Goal: Task Accomplishment & Management: Complete application form

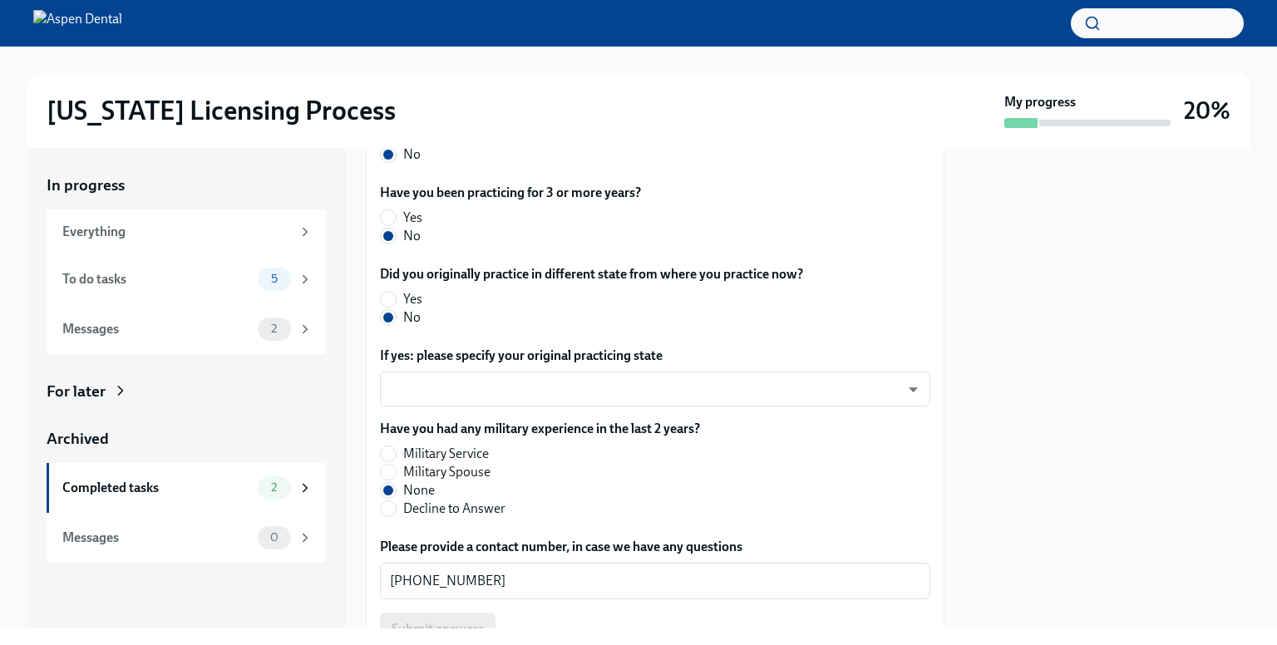
scroll to position [967, 0]
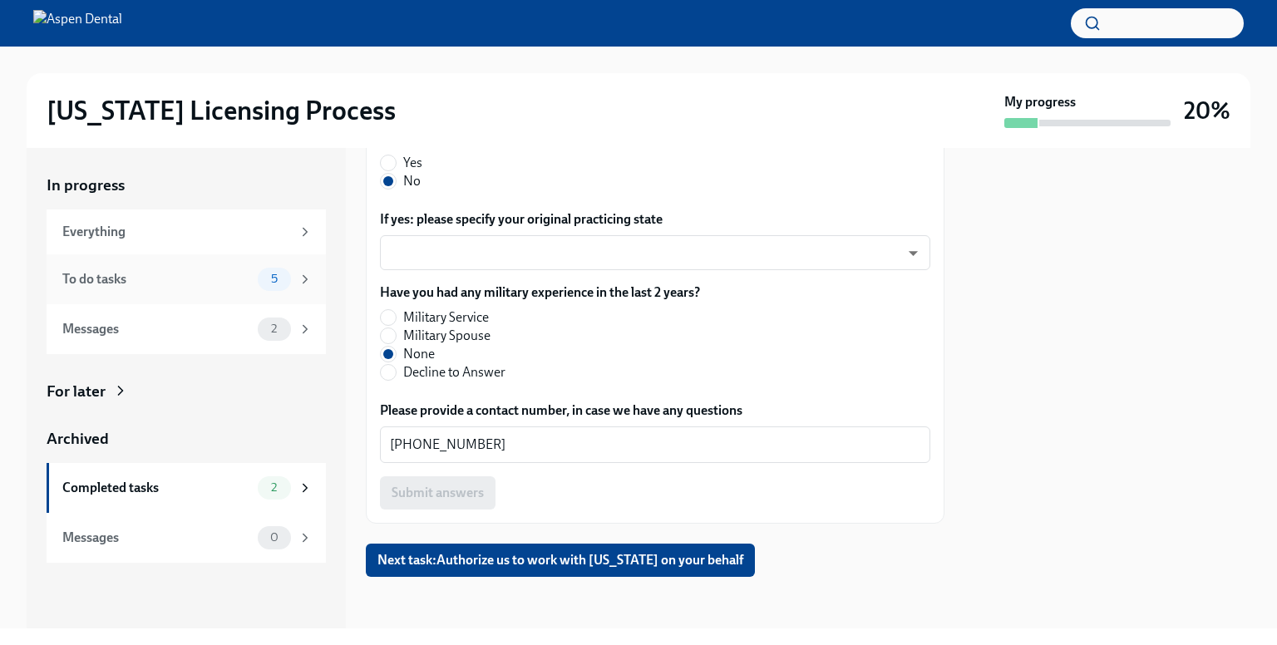
click at [251, 279] on div "To do tasks 5" at bounding box center [187, 279] width 250 height 23
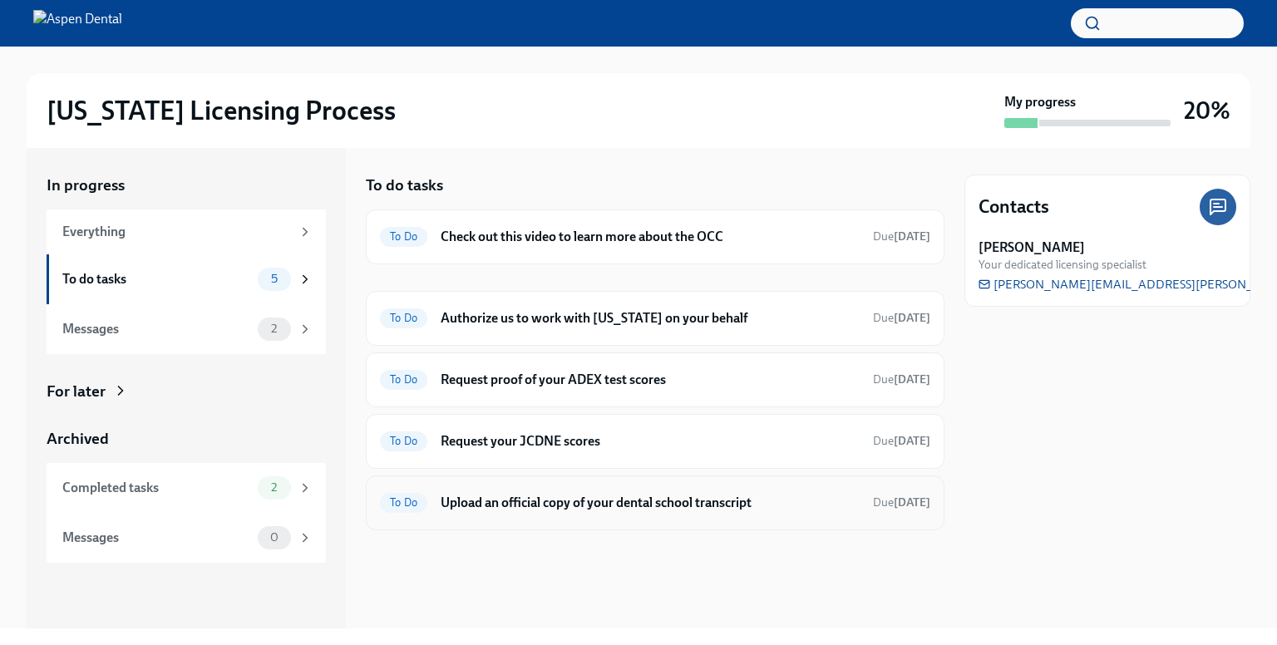
click at [612, 510] on div "To Do Upload an official copy of your dental school transcript Due [DATE]" at bounding box center [655, 502] width 550 height 27
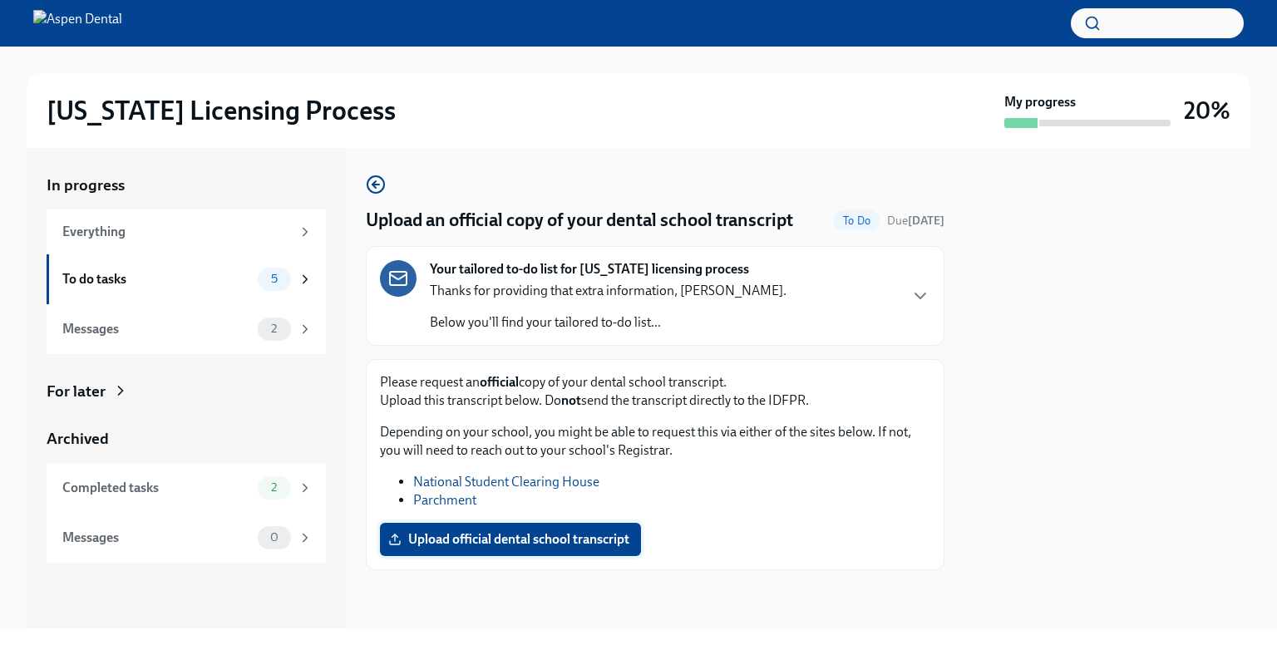
click at [511, 544] on span "Upload official dental school transcript" at bounding box center [510, 539] width 238 height 17
click at [0, 0] on input "Upload official dental school transcript" at bounding box center [0, 0] width 0 height 0
click at [187, 283] on div "To do tasks" at bounding box center [156, 279] width 189 height 18
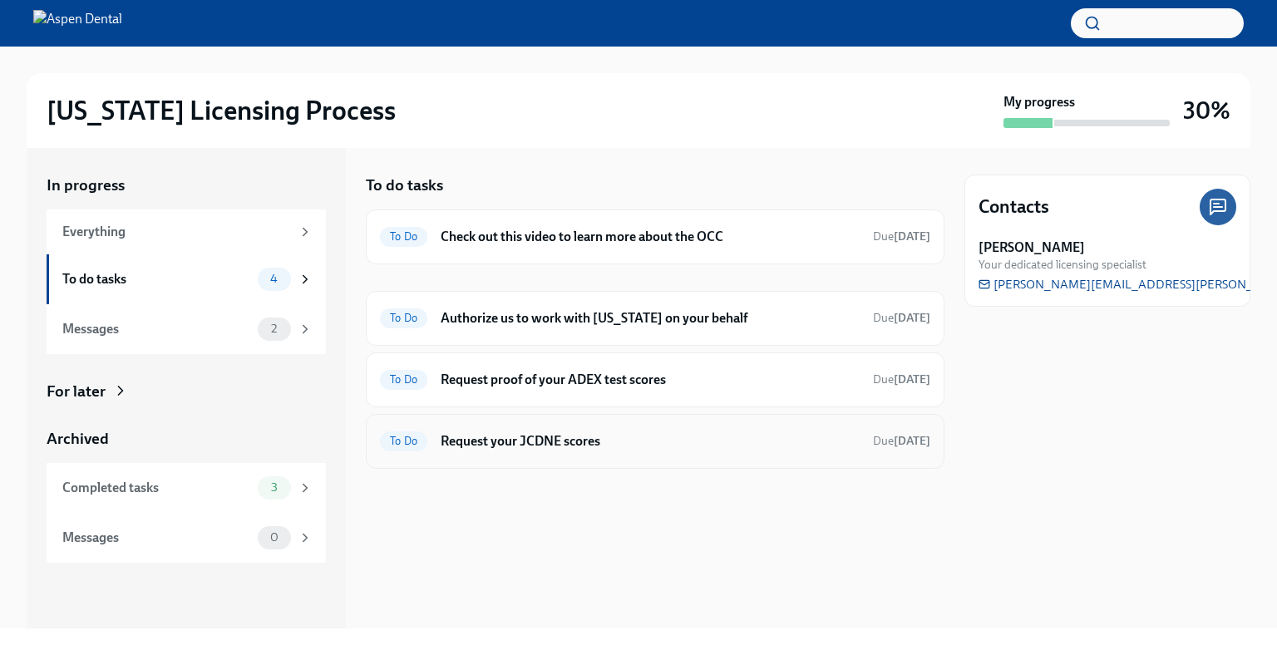
click at [514, 441] on h6 "Request your JCDNE scores" at bounding box center [649, 441] width 419 height 18
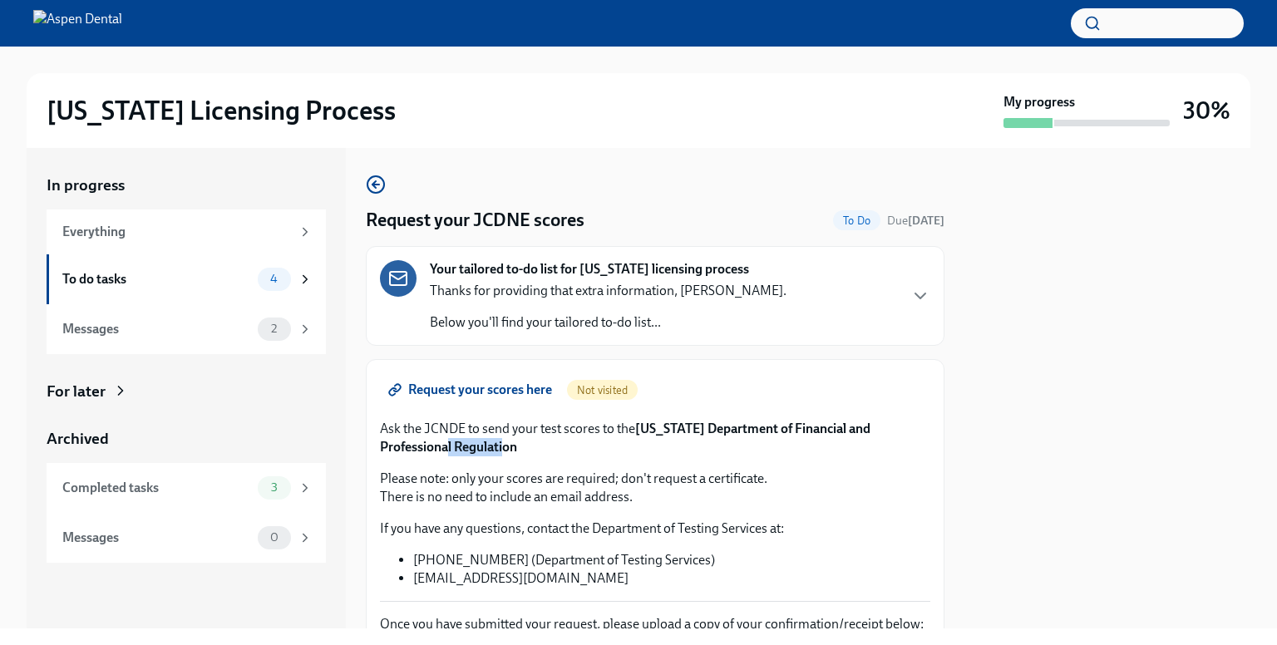
click at [514, 441] on strong "[US_STATE] Department of Financial and Professional Regulation" at bounding box center [625, 438] width 490 height 34
click at [854, 490] on p "Please note: only your scores are required; don't request a certificate. There …" at bounding box center [655, 488] width 550 height 37
drag, startPoint x: 637, startPoint y: 426, endPoint x: 834, endPoint y: 444, distance: 198.6
click at [834, 444] on p "Ask the JCNDE to send your test scores to the [US_STATE] Department of Financia…" at bounding box center [655, 438] width 550 height 37
copy p "[US_STATE] Department of Financial and Professional Regulation"
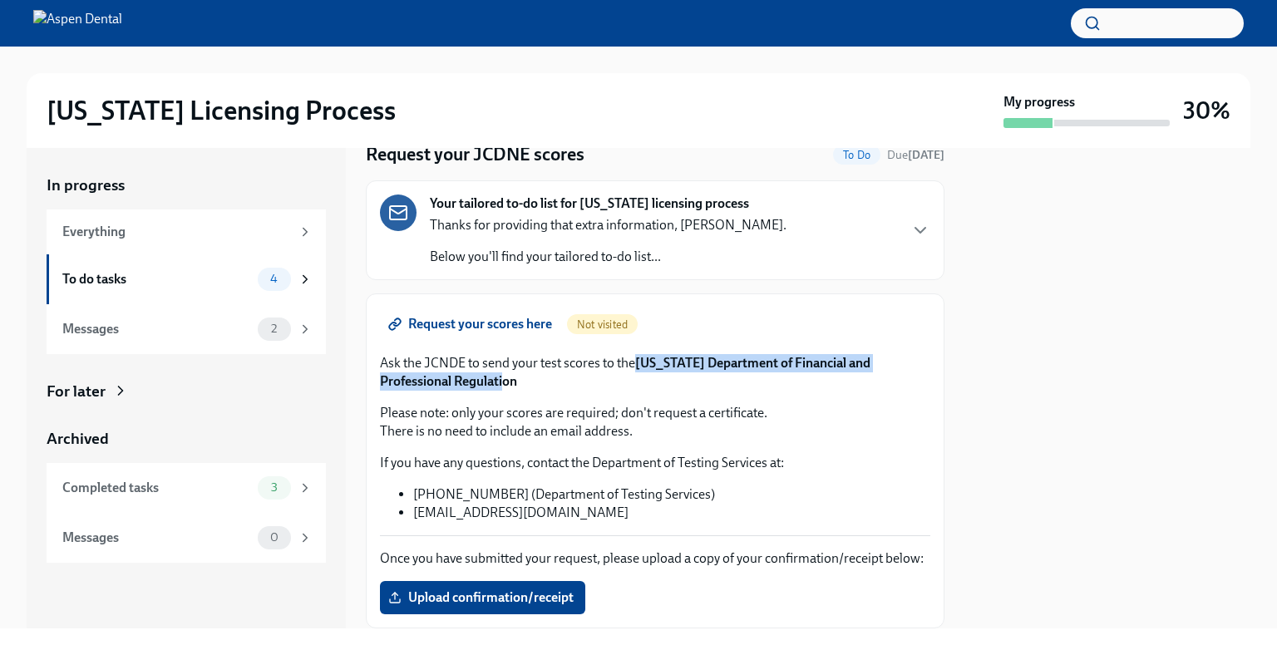
scroll to position [136, 0]
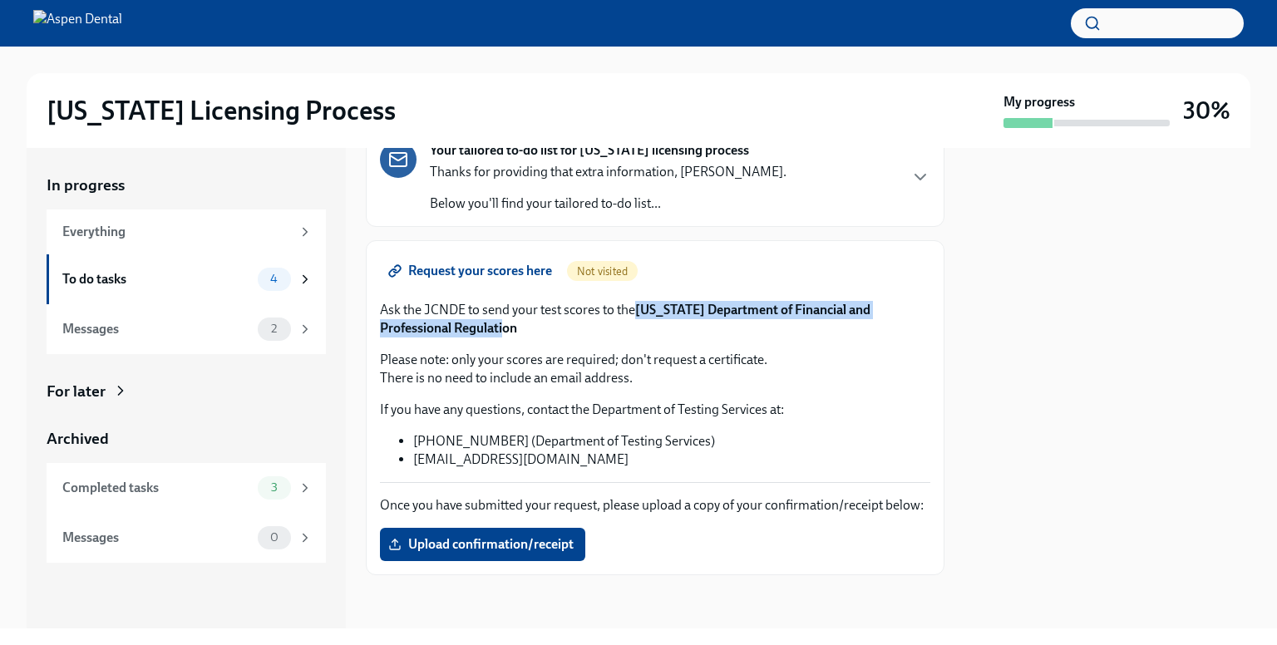
click at [493, 263] on span "Request your scores here" at bounding box center [471, 271] width 160 height 17
click at [515, 544] on span "Upload confirmation/receipt" at bounding box center [482, 544] width 182 height 17
click at [0, 0] on input "Upload confirmation/receipt" at bounding box center [0, 0] width 0 height 0
click at [202, 287] on div "To do tasks" at bounding box center [156, 279] width 189 height 18
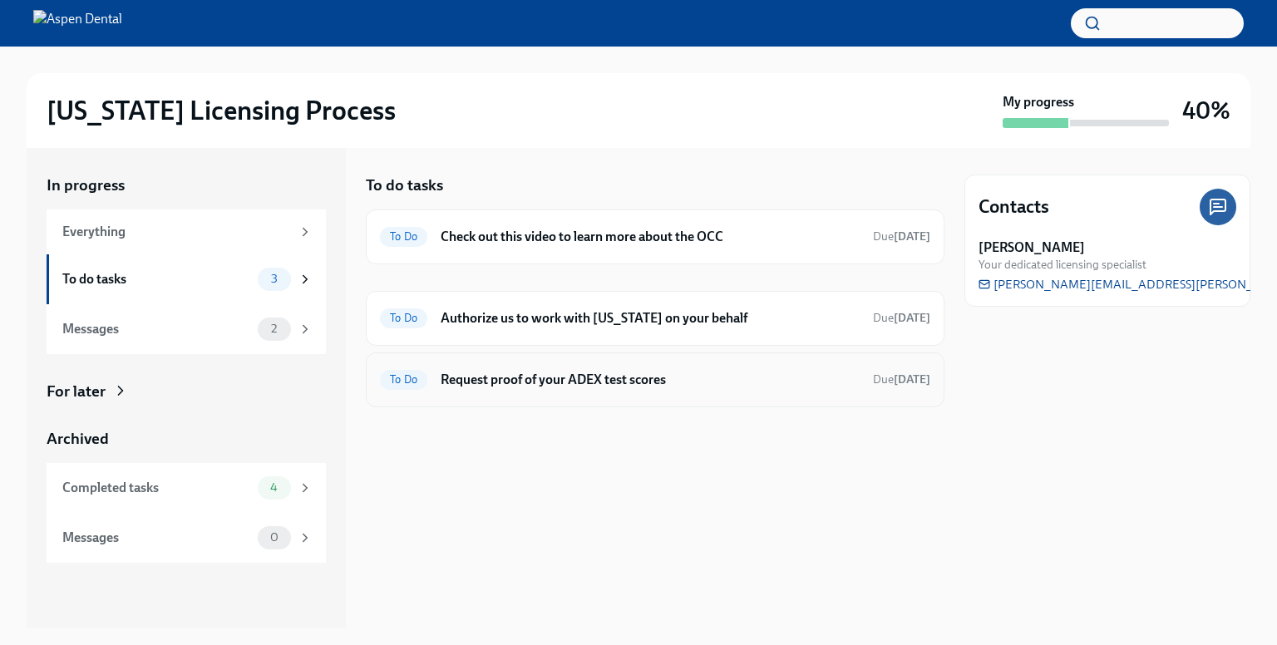
click at [508, 383] on h6 "Request proof of your ADEX test scores" at bounding box center [649, 380] width 419 height 18
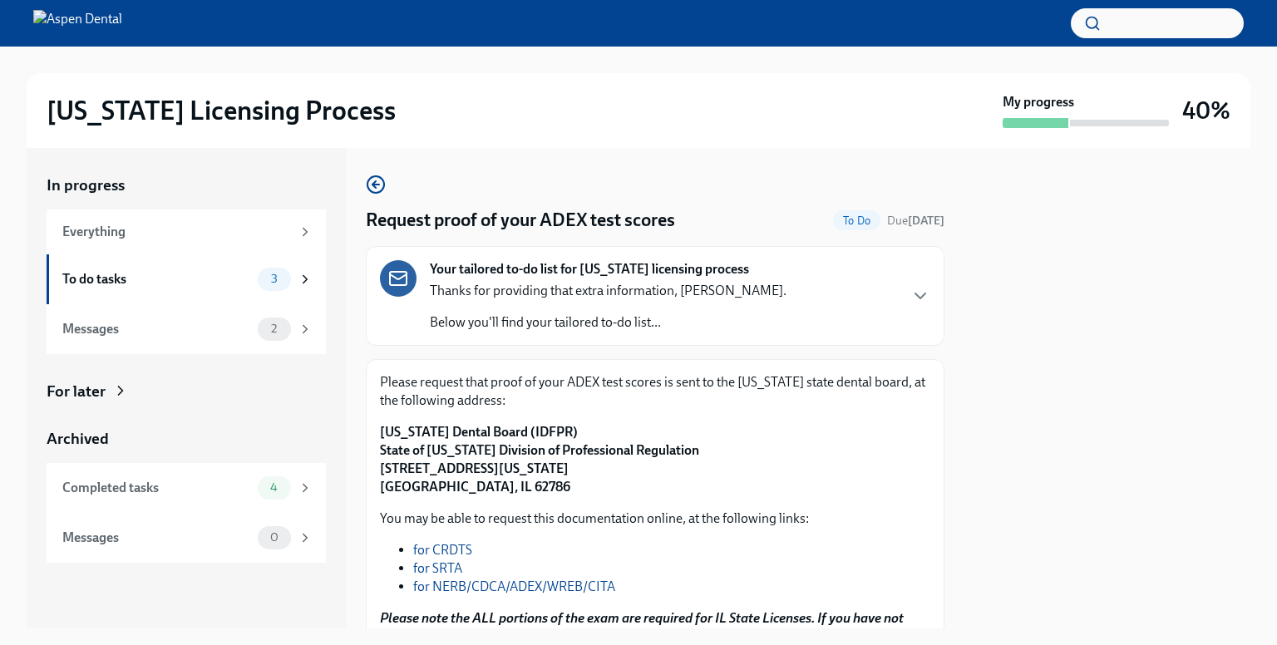
click at [508, 383] on p "Please request that proof of your ADEX test scores is sent to the [US_STATE] st…" at bounding box center [655, 391] width 550 height 37
click at [549, 539] on div "You may be able to request this documentation online, at the following links: f…" at bounding box center [655, 586] width 550 height 155
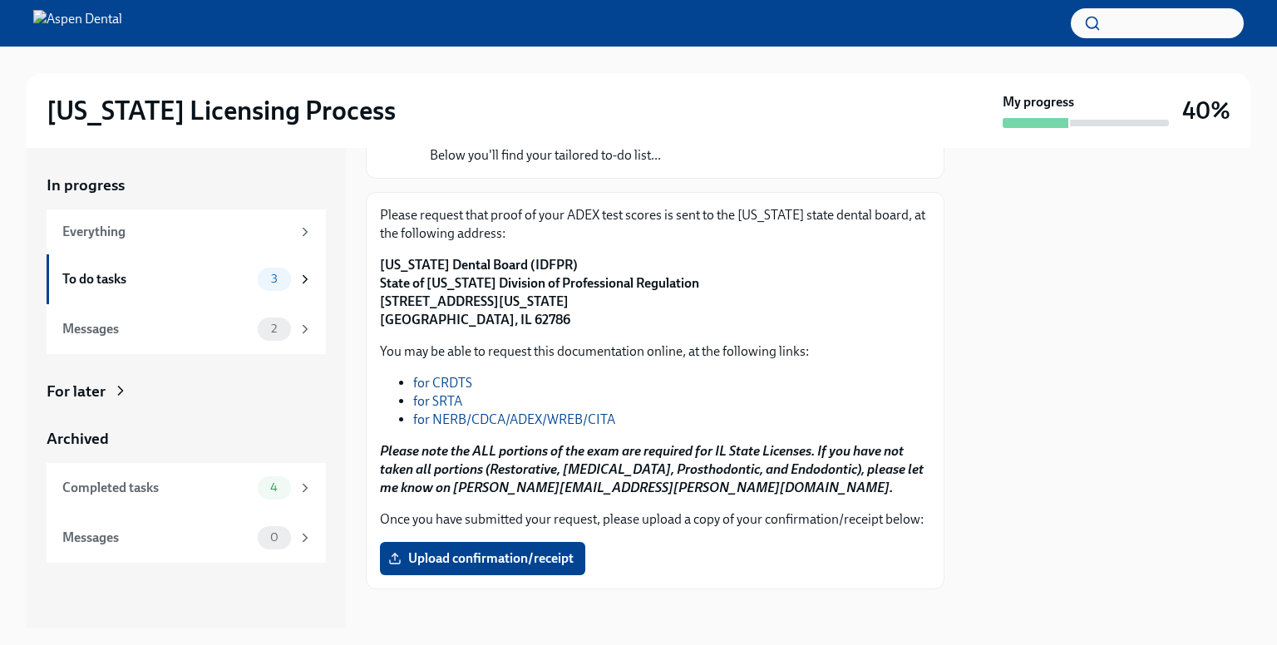
scroll to position [199, 0]
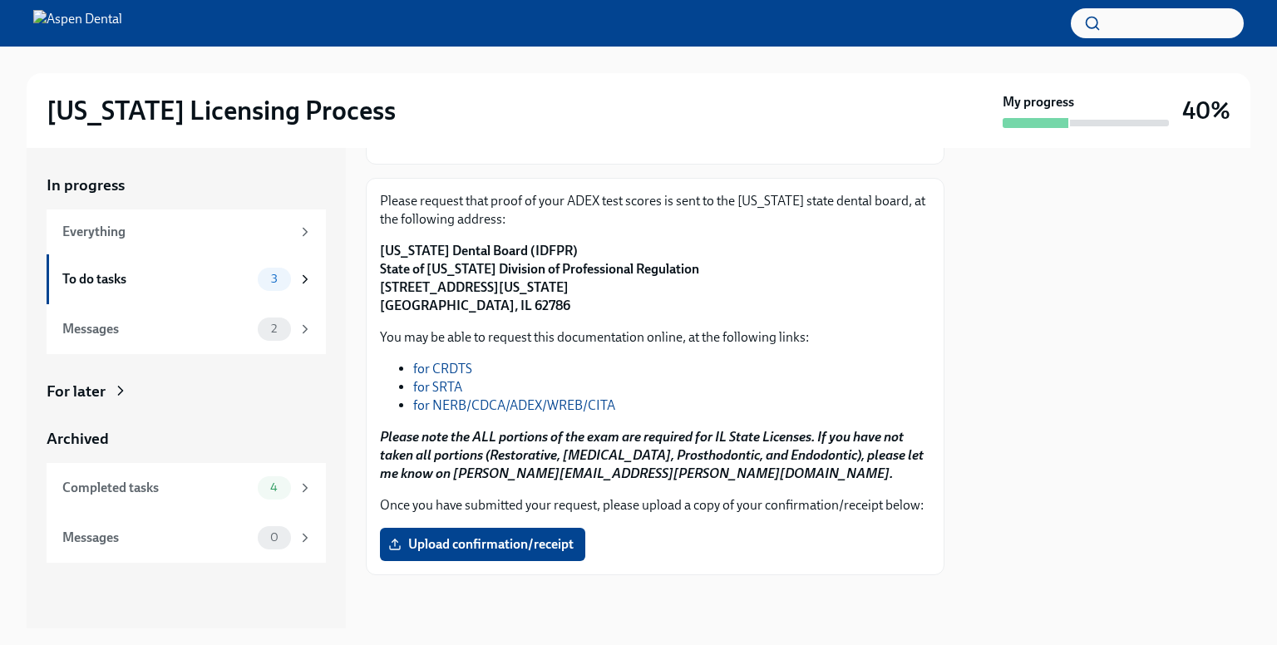
click at [548, 397] on link "for NERB/CDCA/ADEX/WREB/CITA" at bounding box center [514, 405] width 202 height 16
click at [378, 229] on div "Please request that proof of your ADEX test scores is sent to the [US_STATE] st…" at bounding box center [655, 376] width 578 height 397
click at [379, 229] on div "Please request that proof of your ADEX test scores is sent to the [US_STATE] st…" at bounding box center [655, 376] width 578 height 397
click at [450, 243] on strong "[US_STATE] Dental Board (IDFPR) State of [US_STATE] Division of Professional Re…" at bounding box center [539, 278] width 319 height 71
drag, startPoint x: 372, startPoint y: 228, endPoint x: 399, endPoint y: 233, distance: 27.1
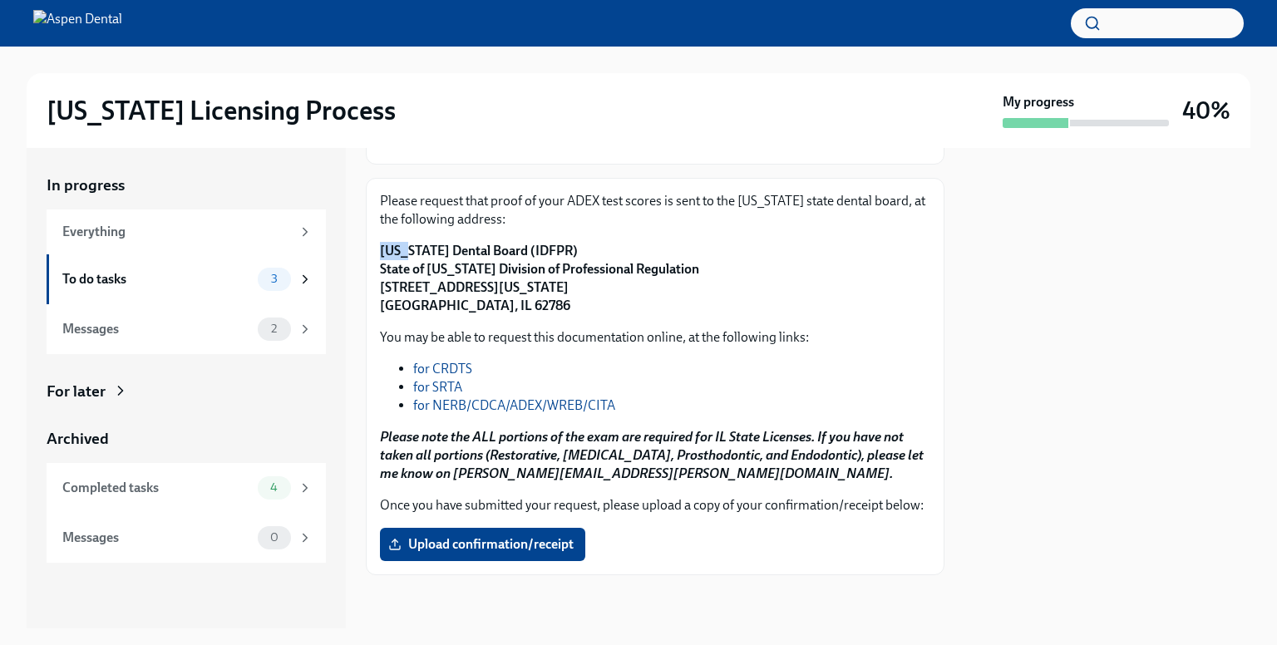
click at [397, 232] on div "Please request that proof of your ADEX test scores is sent to the [US_STATE] st…" at bounding box center [655, 376] width 578 height 397
drag, startPoint x: 450, startPoint y: 250, endPoint x: 558, endPoint y: 257, distance: 108.2
click at [534, 253] on strong "[US_STATE] Dental Board (IDFPR) State of [US_STATE] Division of Professional Re…" at bounding box center [539, 278] width 319 height 71
click at [681, 290] on p "[US_STATE] Dental Board (IDFPR) State of [US_STATE] Division of Professional Re…" at bounding box center [655, 278] width 550 height 73
click at [377, 230] on div "Please request that proof of your ADEX test scores is sent to the [US_STATE] st…" at bounding box center [655, 376] width 578 height 397
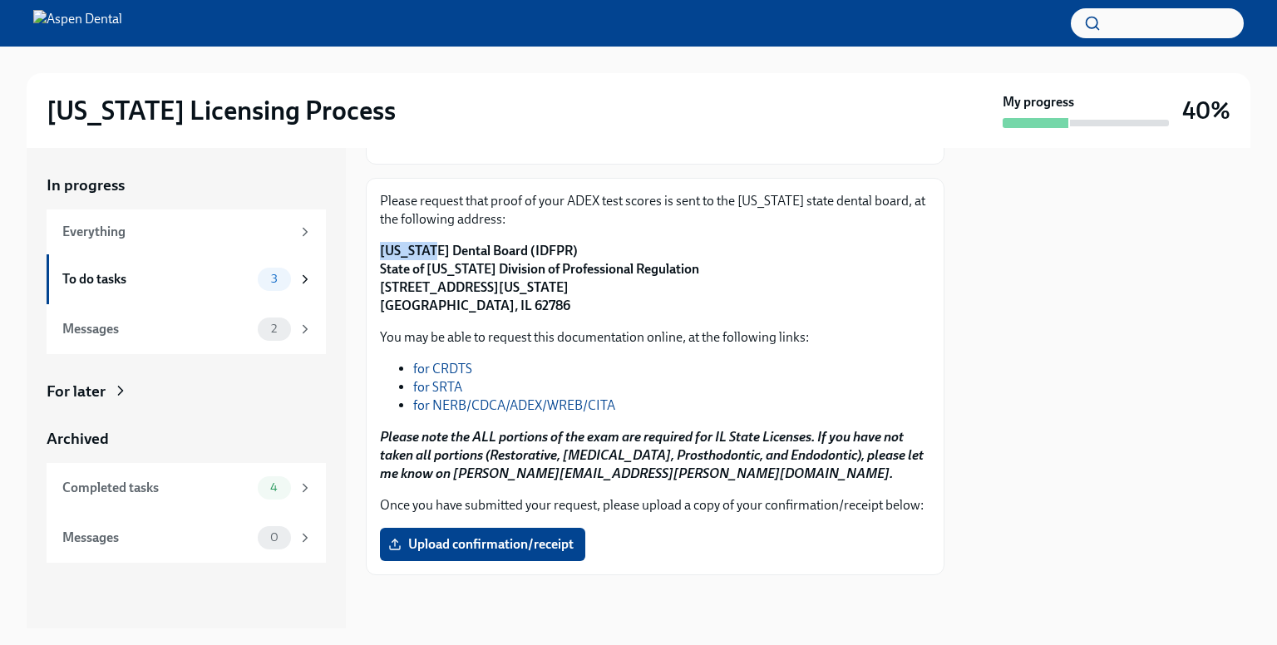
drag, startPoint x: 379, startPoint y: 230, endPoint x: 401, endPoint y: 230, distance: 21.6
click at [388, 229] on div "Please request that proof of your ADEX test scores is sent to the [US_STATE] st…" at bounding box center [655, 376] width 578 height 397
drag, startPoint x: 421, startPoint y: 233, endPoint x: 502, endPoint y: 247, distance: 82.7
click at [487, 244] on strong "[US_STATE] Dental Board (IDFPR) State of [US_STATE] Division of Professional Re…" at bounding box center [539, 278] width 319 height 71
drag, startPoint x: 502, startPoint y: 247, endPoint x: 539, endPoint y: 252, distance: 36.9
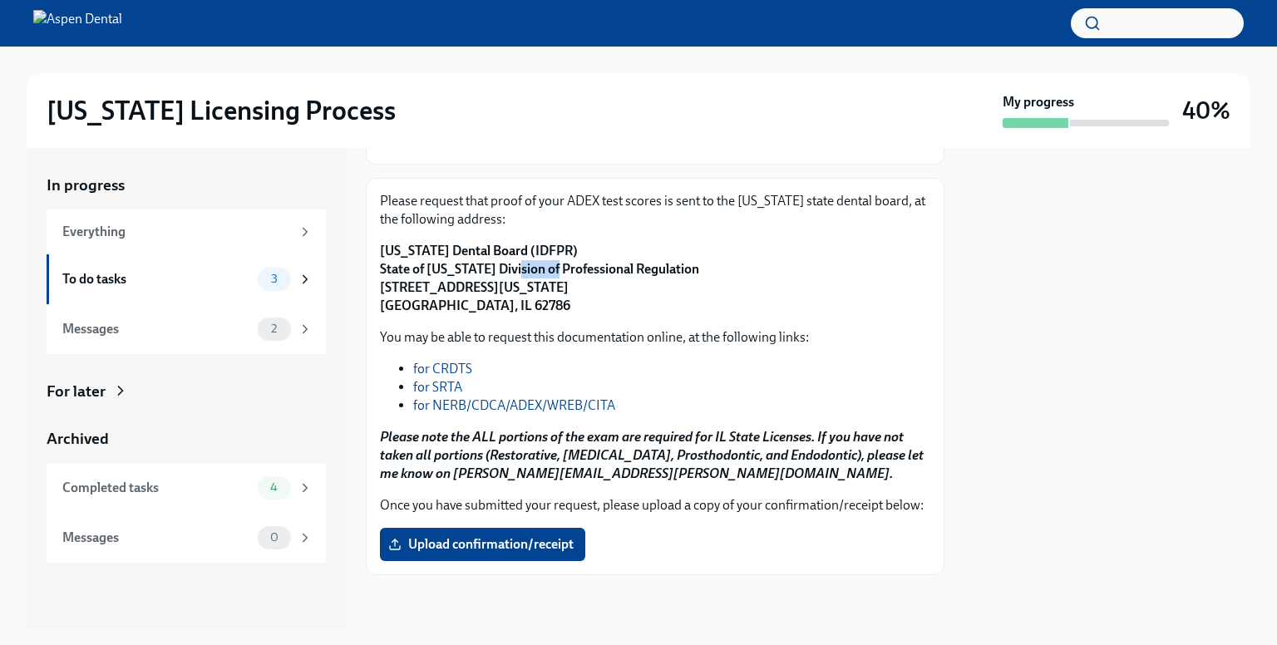
click at [539, 252] on strong "[US_STATE] Dental Board (IDFPR) State of [US_STATE] Division of Professional Re…" at bounding box center [539, 278] width 319 height 71
click at [625, 283] on p "[US_STATE] Dental Board (IDFPR) State of [US_STATE] Division of Professional Re…" at bounding box center [655, 278] width 550 height 73
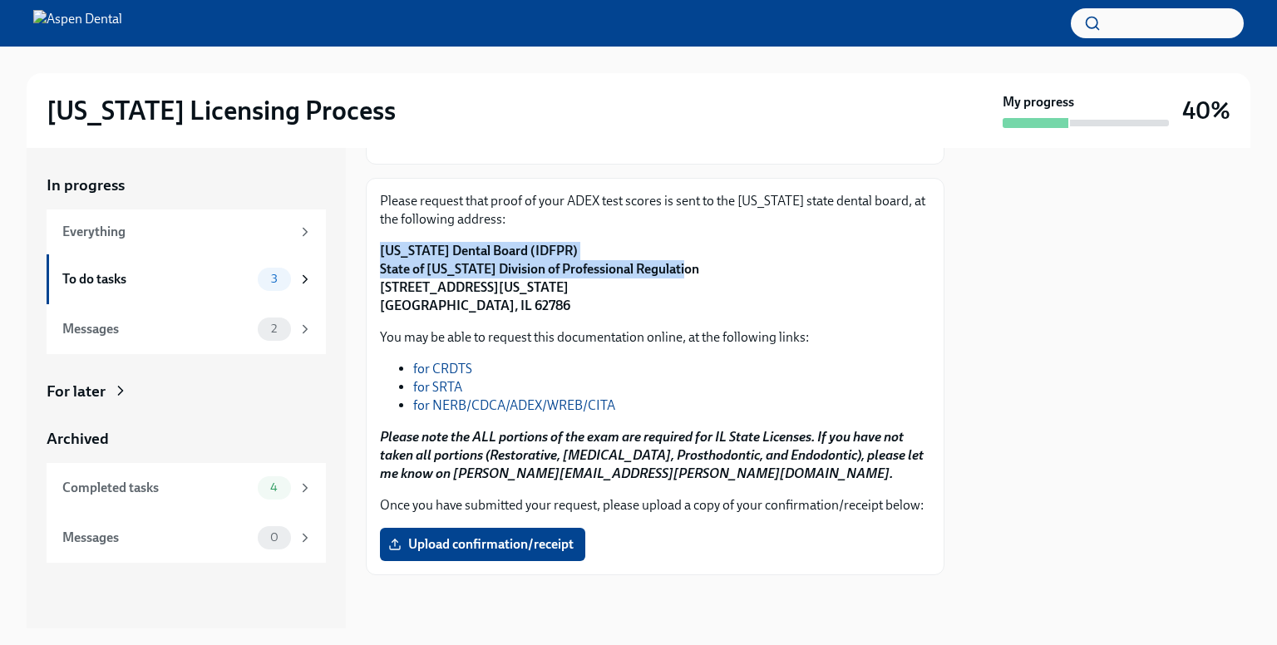
drag, startPoint x: 676, startPoint y: 252, endPoint x: 378, endPoint y: 236, distance: 298.8
click at [378, 236] on div "Please request that proof of your ADEX test scores is sent to the [US_STATE] st…" at bounding box center [655, 376] width 578 height 397
copy strong "[US_STATE] Dental Board (IDFPR) State of [US_STATE] Division of Professional Re…"
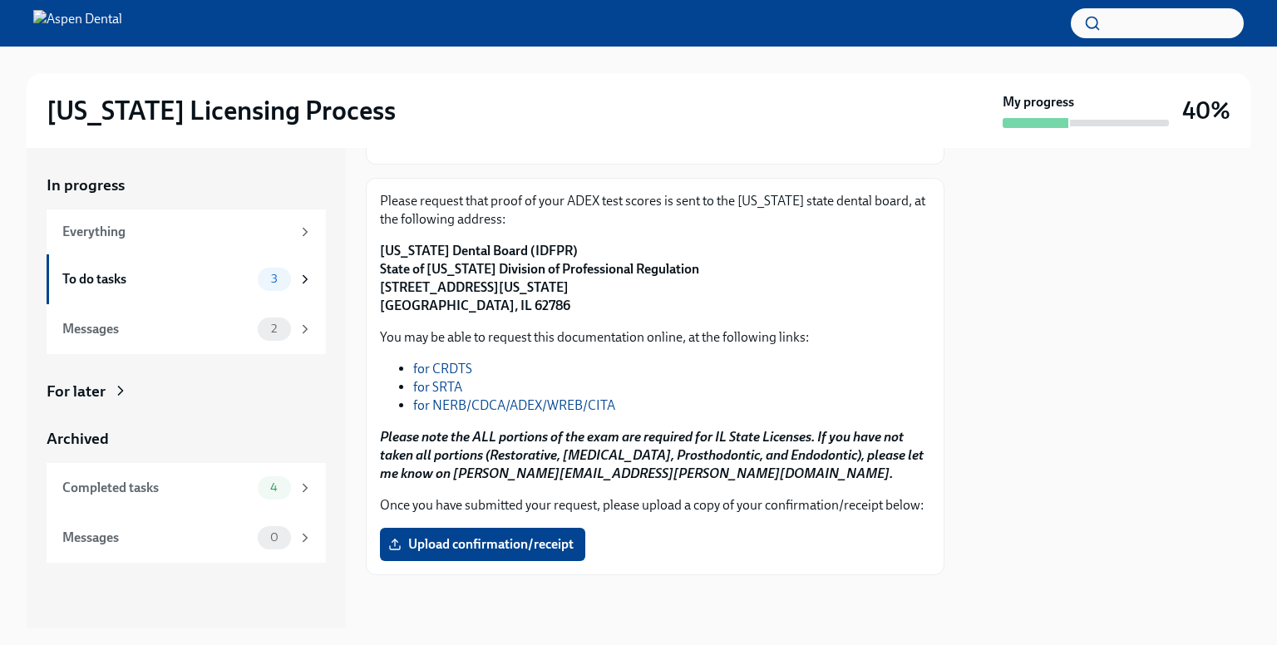
drag, startPoint x: 375, startPoint y: 263, endPoint x: 392, endPoint y: 267, distance: 17.8
click at [385, 267] on div "Please request that proof of your ADEX test scores is sent to the [US_STATE] st…" at bounding box center [655, 376] width 578 height 397
click at [430, 272] on strong "[US_STATE] Dental Board (IDFPR) State of [US_STATE] Division of Professional Re…" at bounding box center [539, 278] width 319 height 71
drag, startPoint x: 592, startPoint y: 267, endPoint x: 376, endPoint y: 271, distance: 215.3
click at [376, 271] on div "Please request that proof of your ADEX test scores is sent to the [US_STATE] st…" at bounding box center [655, 376] width 578 height 397
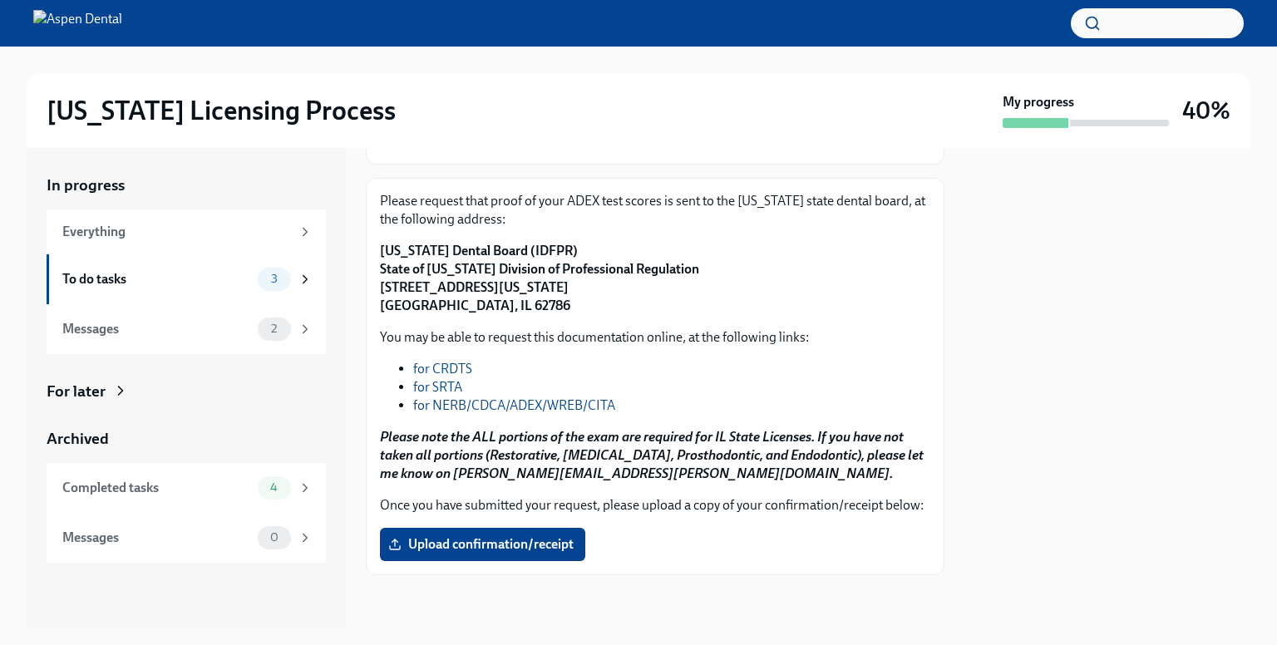
click at [376, 271] on div "Please request that proof of your ADEX test scores is sent to the [US_STATE] st…" at bounding box center [655, 376] width 578 height 397
drag, startPoint x: 585, startPoint y: 269, endPoint x: 379, endPoint y: 267, distance: 206.1
click at [380, 267] on p "[US_STATE] Dental Board (IDFPR) State of [US_STATE] Division of Professional Re…" at bounding box center [655, 278] width 550 height 73
click at [380, 267] on strong "[US_STATE] Dental Board (IDFPR) State of [US_STATE] Division of Professional Re…" at bounding box center [539, 278] width 319 height 71
drag, startPoint x: 584, startPoint y: 267, endPoint x: 383, endPoint y: 270, distance: 201.1
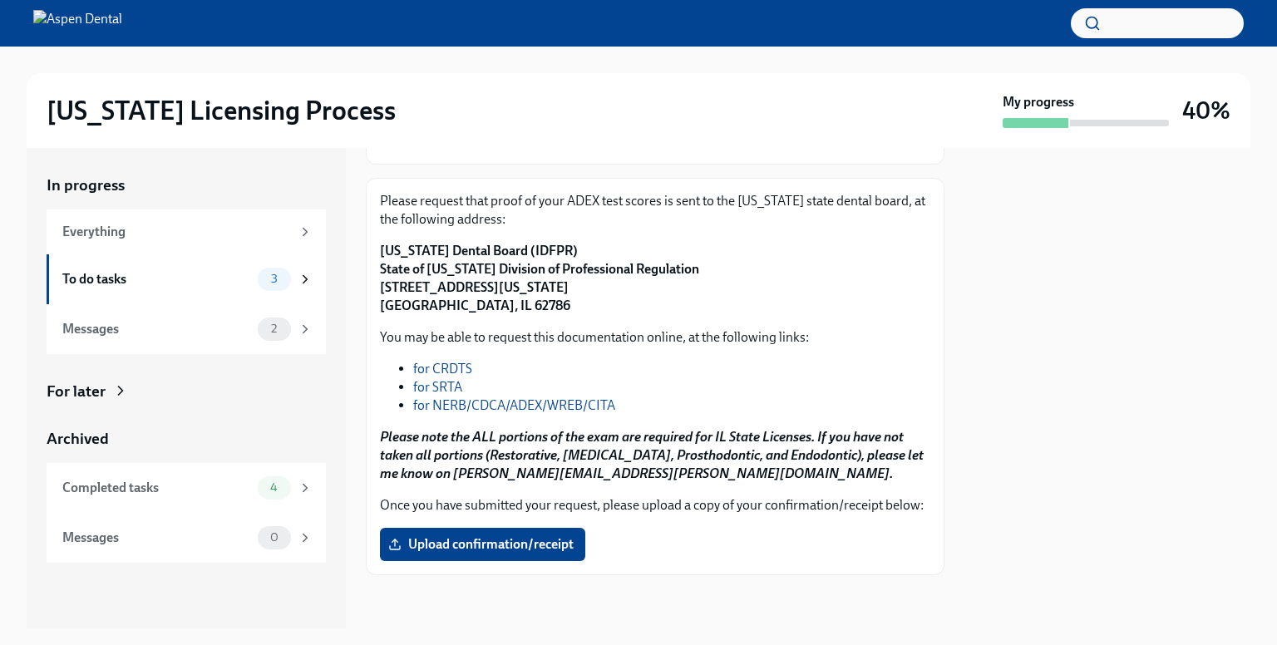
click at [383, 270] on p "[US_STATE] Dental Board (IDFPR) State of [US_STATE] Division of Professional Re…" at bounding box center [655, 278] width 550 height 73
click at [383, 270] on strong "[US_STATE] Dental Board (IDFPR) State of [US_STATE] Division of Professional Re…" at bounding box center [539, 278] width 319 height 71
drag, startPoint x: 383, startPoint y: 270, endPoint x: 716, endPoint y: 318, distance: 335.9
click at [721, 328] on p "You may be able to request this documentation online, at the following links:" at bounding box center [655, 337] width 550 height 18
drag, startPoint x: 587, startPoint y: 271, endPoint x: 378, endPoint y: 269, distance: 208.6
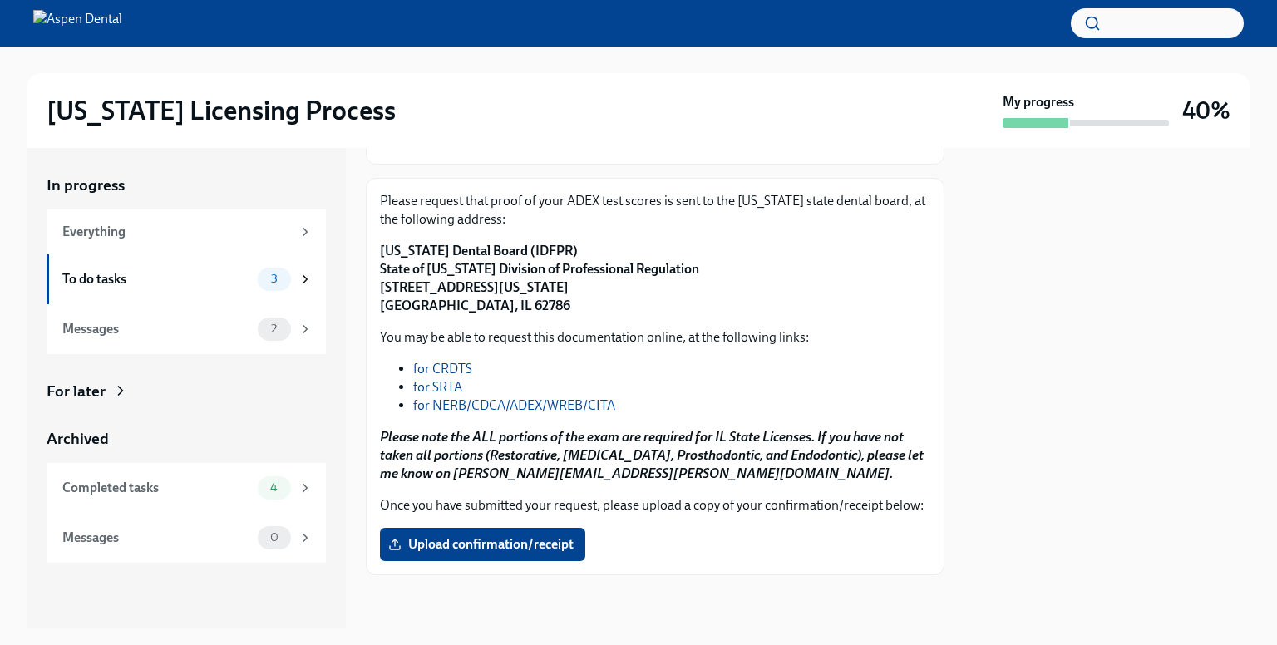
click at [378, 269] on div "Please request that proof of your ADEX test scores is sent to the [US_STATE] st…" at bounding box center [655, 376] width 578 height 397
drag, startPoint x: 583, startPoint y: 270, endPoint x: 381, endPoint y: 267, distance: 202.8
click at [381, 267] on p "[US_STATE] Dental Board (IDFPR) State of [US_STATE] Division of Professional Re…" at bounding box center [655, 278] width 550 height 73
click at [381, 267] on strong "[US_STATE] Dental Board (IDFPR) State of [US_STATE] Division of Professional Re…" at bounding box center [539, 278] width 319 height 71
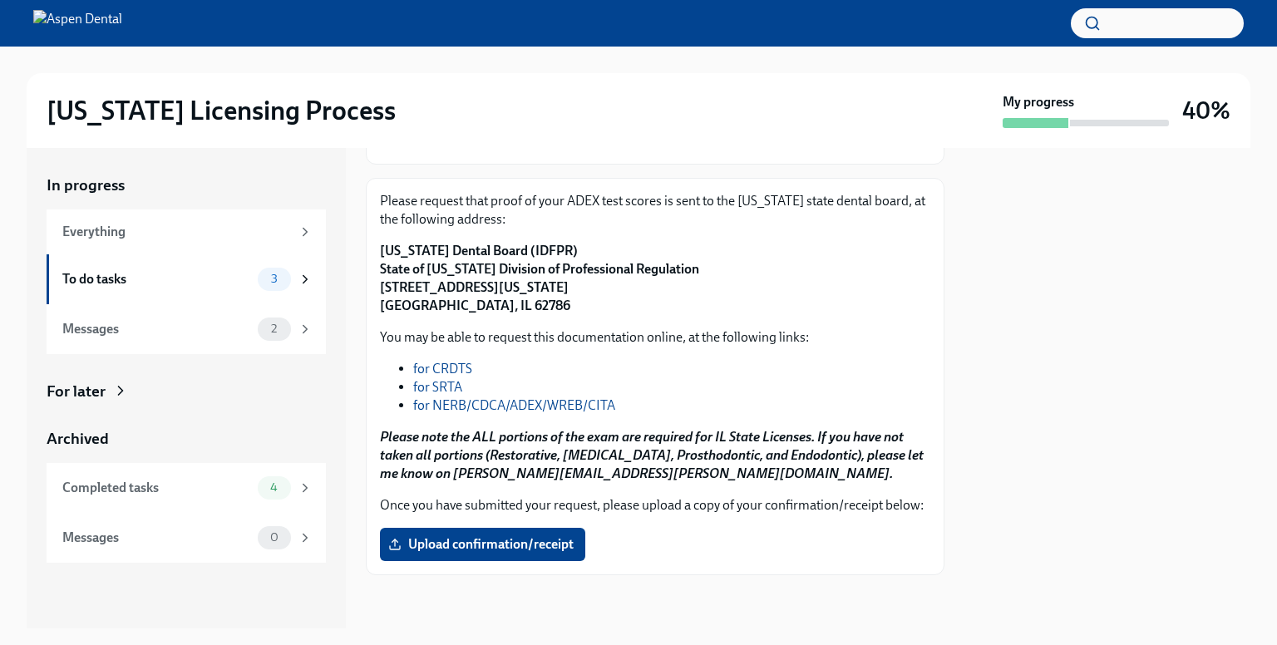
click at [381, 267] on strong "[US_STATE] Dental Board (IDFPR) State of [US_STATE] Division of Professional Re…" at bounding box center [539, 278] width 319 height 71
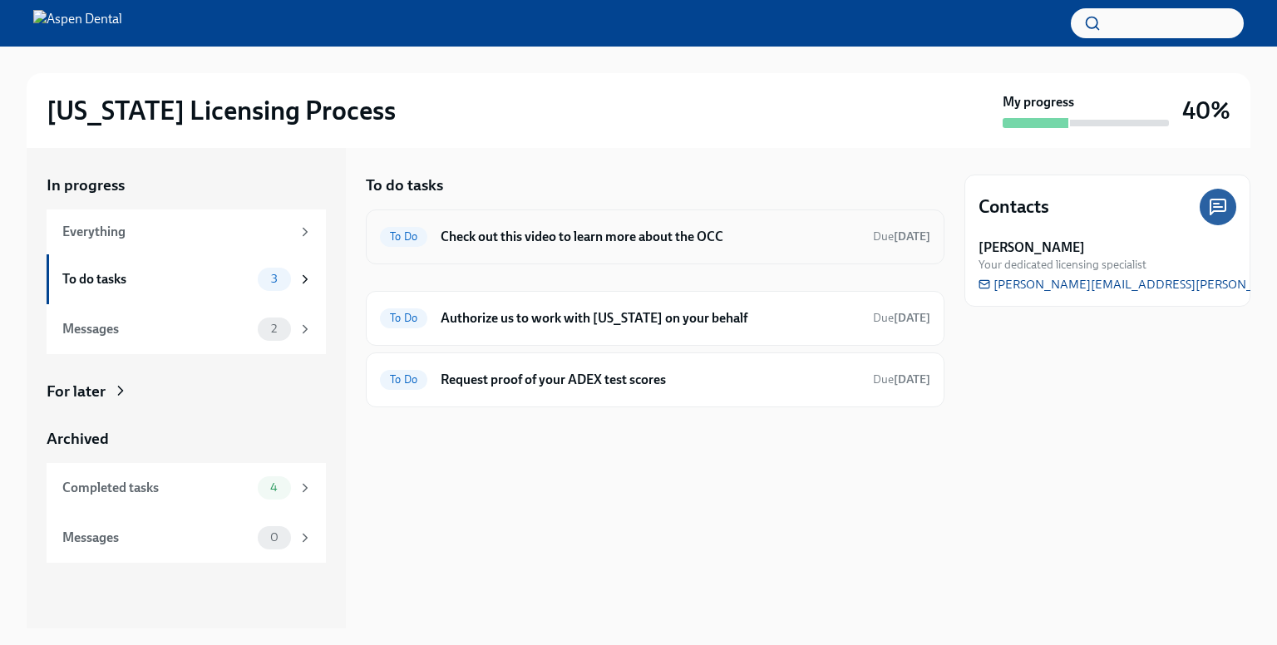
click at [400, 263] on div "To Do Check out this video to learn more about the OCC Due [DATE]" at bounding box center [655, 236] width 578 height 55
drag, startPoint x: 400, startPoint y: 263, endPoint x: 475, endPoint y: 265, distance: 74.8
click at [406, 262] on div "To Do Check out this video to learn more about the OCC Due [DATE]" at bounding box center [655, 236] width 578 height 55
click at [507, 441] on div at bounding box center [655, 433] width 578 height 53
click at [572, 305] on div "To Do Authorize us to work with [US_STATE] on your behalf Due [DATE]" at bounding box center [655, 318] width 550 height 27
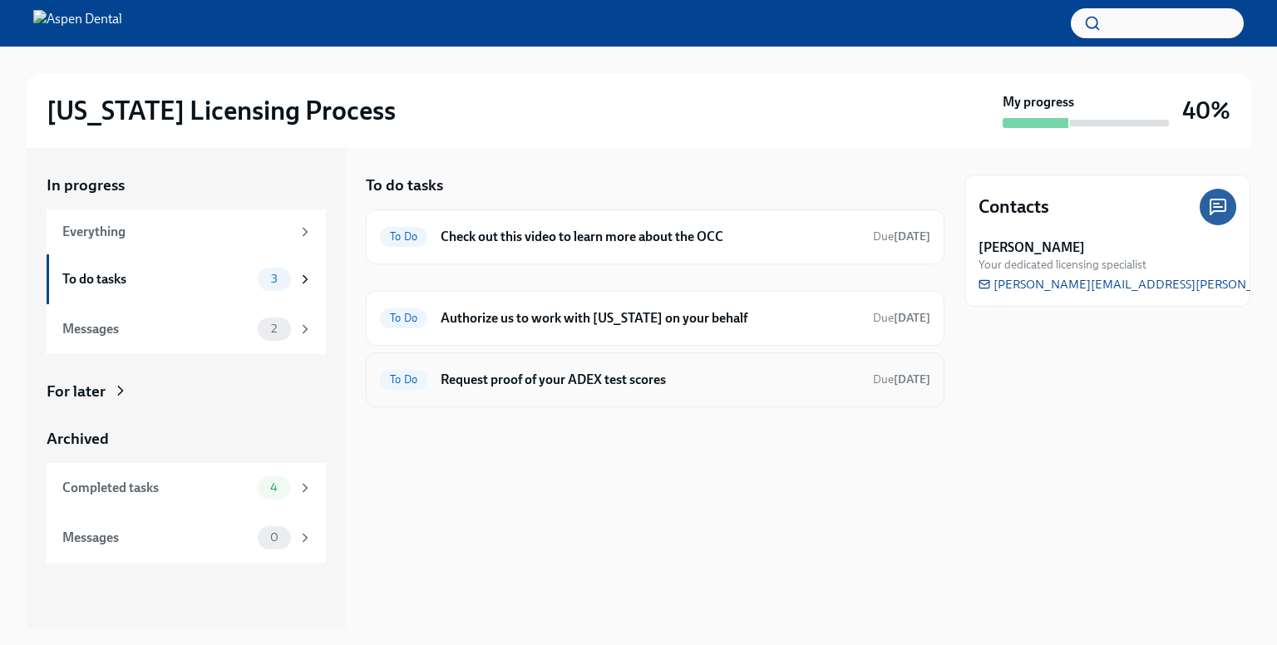
click at [546, 385] on h6 "Request proof of your ADEX test scores" at bounding box center [649, 380] width 419 height 18
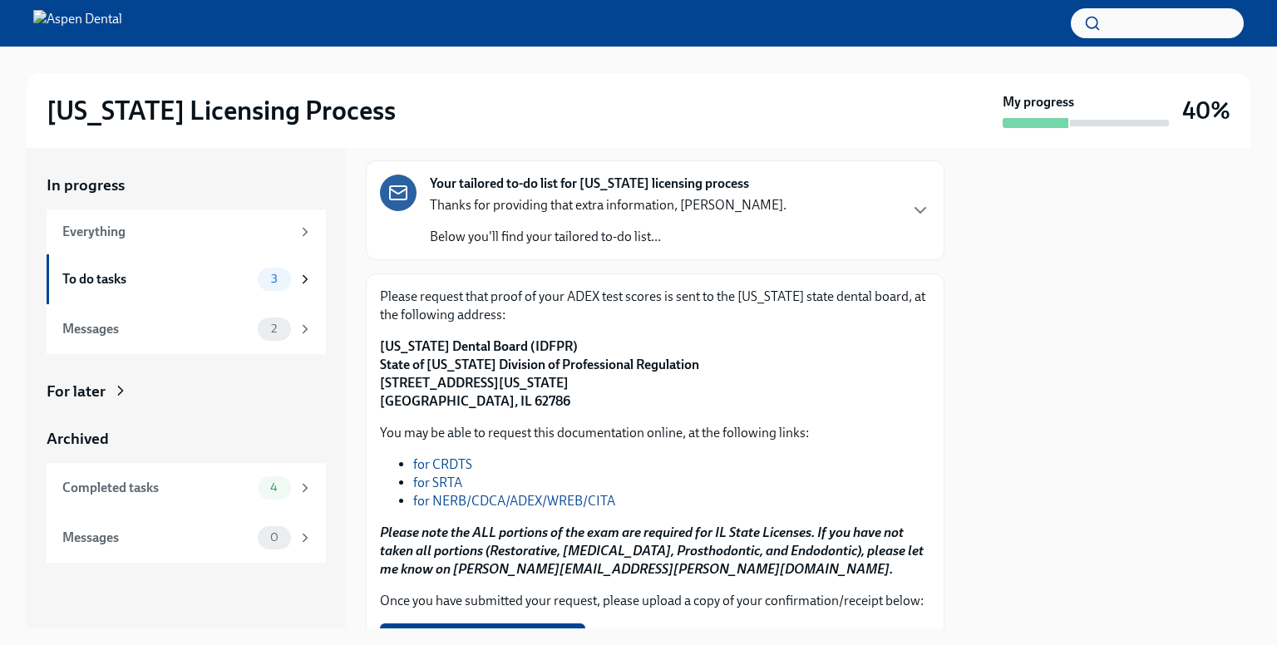
scroll to position [199, 0]
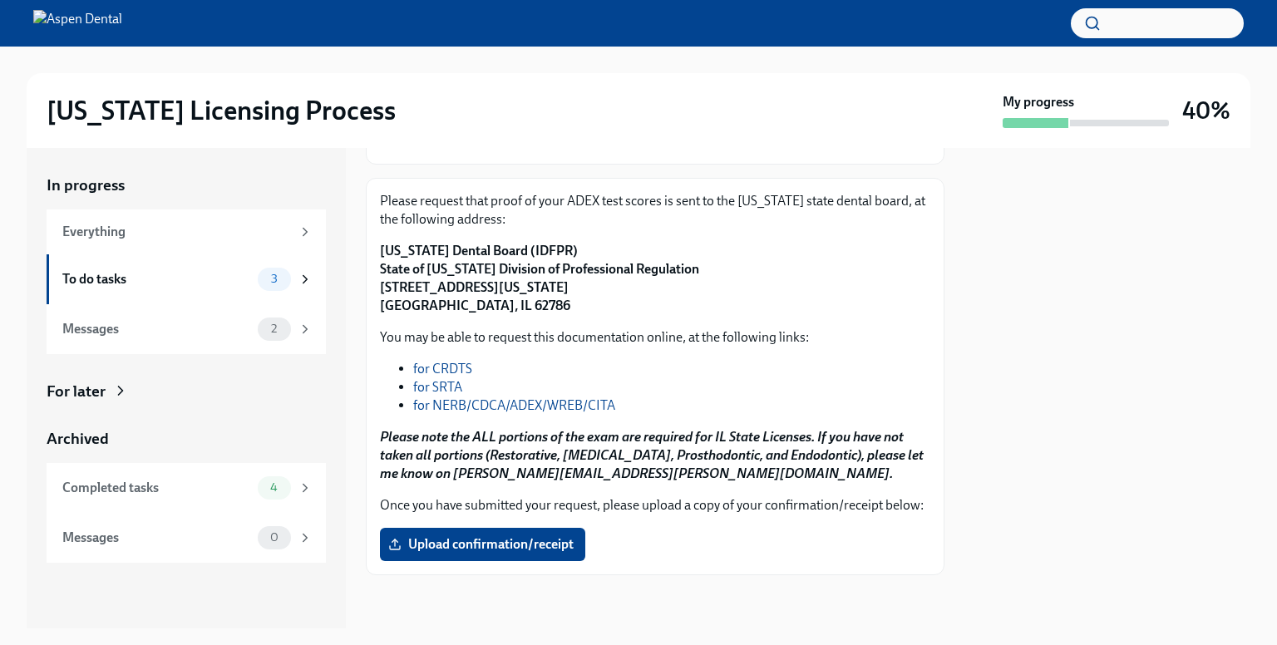
drag, startPoint x: 588, startPoint y: 271, endPoint x: 524, endPoint y: 270, distance: 63.2
click at [569, 270] on p "[US_STATE] Dental Board (IDFPR) State of [US_STATE] Division of Professional Re…" at bounding box center [655, 278] width 550 height 73
drag, startPoint x: 524, startPoint y: 270, endPoint x: 475, endPoint y: 269, distance: 49.9
click at [475, 269] on strong "[US_STATE] Dental Board (IDFPR) State of [US_STATE] Division of Professional Re…" at bounding box center [539, 278] width 319 height 71
click at [564, 286] on p "[US_STATE] Dental Board (IDFPR) State of [US_STATE] Division of Professional Re…" at bounding box center [655, 278] width 550 height 73
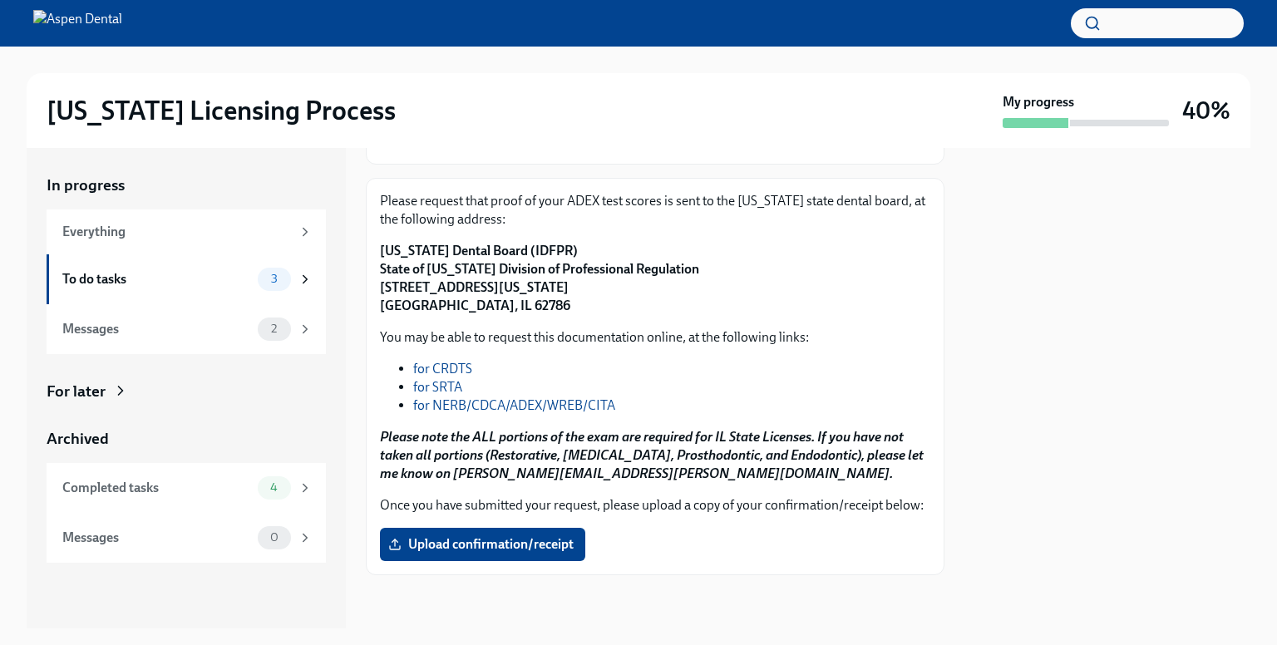
click at [583, 270] on p "[US_STATE] Dental Board (IDFPR) State of [US_STATE] Division of Professional Re…" at bounding box center [655, 278] width 550 height 73
click at [576, 267] on p "[US_STATE] Dental Board (IDFPR) State of [US_STATE] Division of Professional Re…" at bounding box center [655, 278] width 550 height 73
click at [557, 263] on strong "[US_STATE] Dental Board (IDFPR) State of [US_STATE] Division of Professional Re…" at bounding box center [539, 278] width 319 height 71
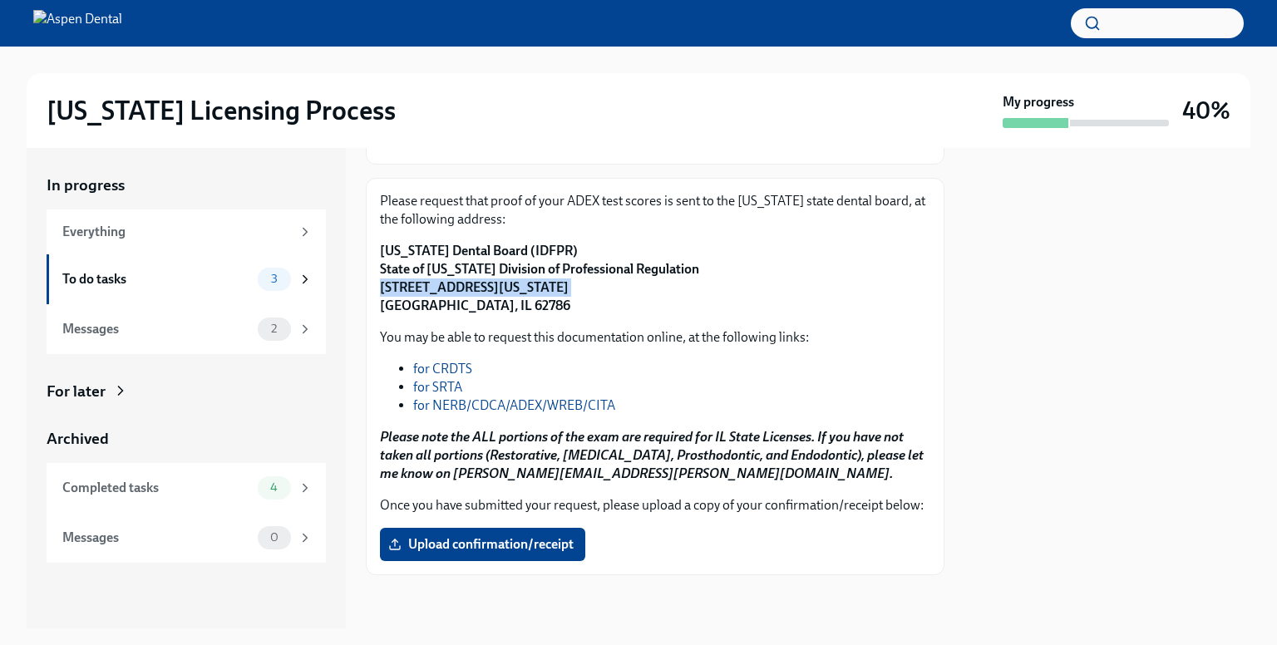
click at [557, 262] on strong "[US_STATE] Dental Board (IDFPR) State of [US_STATE] Division of Professional Re…" at bounding box center [539, 278] width 319 height 71
click at [585, 277] on p "[US_STATE] Dental Board (IDFPR) State of [US_STATE] Division of Professional Re…" at bounding box center [655, 278] width 550 height 73
click at [586, 270] on p "[US_STATE] Dental Board (IDFPR) State of [US_STATE] Division of Professional Re…" at bounding box center [655, 278] width 550 height 73
click at [574, 270] on p "[US_STATE] Dental Board (IDFPR) State of [US_STATE] Division of Professional Re…" at bounding box center [655, 278] width 550 height 73
click at [479, 276] on strong "[US_STATE] Dental Board (IDFPR) State of [US_STATE] Division of Professional Re…" at bounding box center [539, 278] width 319 height 71
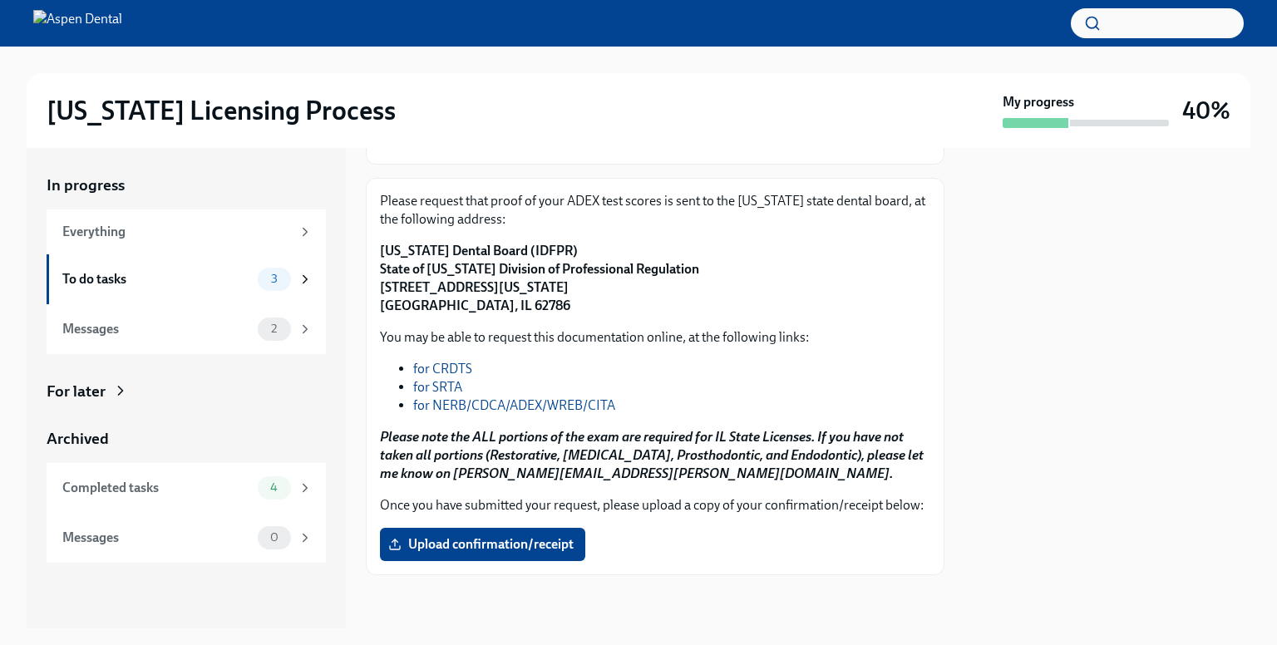
click at [495, 273] on strong "[US_STATE] Dental Board (IDFPR) State of [US_STATE] Division of Professional Re…" at bounding box center [539, 278] width 319 height 71
click at [522, 263] on strong "[US_STATE] Dental Board (IDFPR) State of [US_STATE] Division of Professional Re…" at bounding box center [539, 278] width 319 height 71
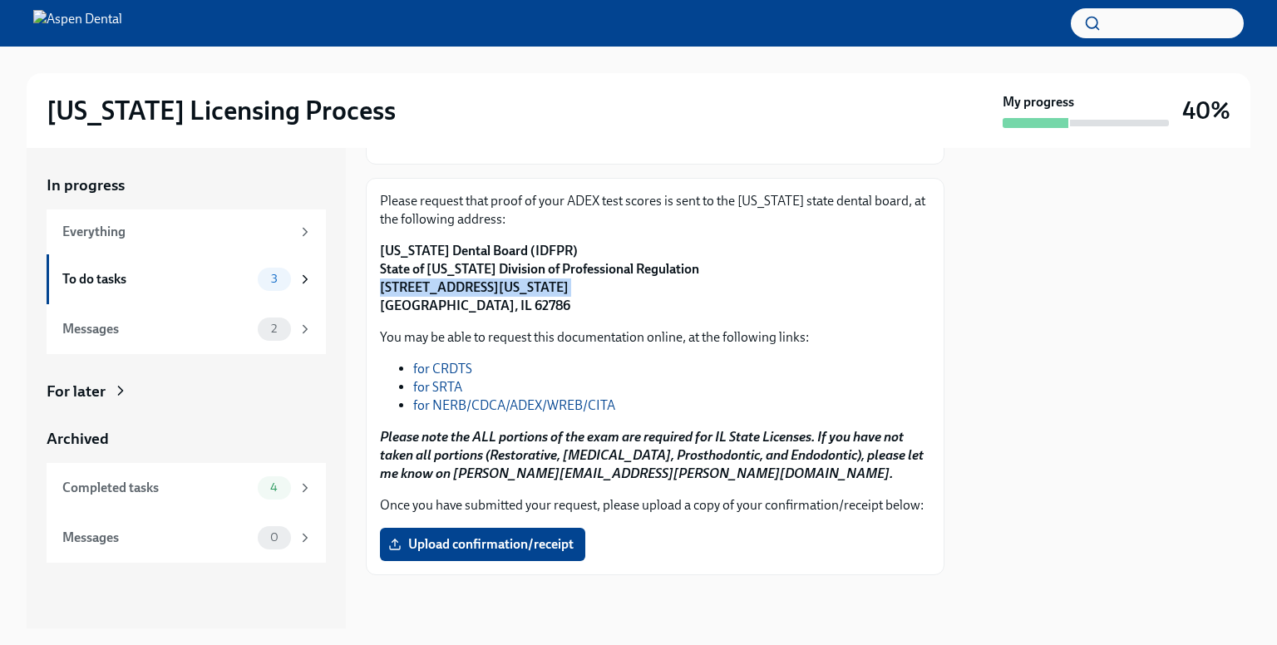
copy strong "[STREET_ADDRESS][US_STATE]"
click at [432, 289] on strong "[US_STATE] Dental Board (IDFPR) State of [US_STATE] Division of Professional Re…" at bounding box center [539, 278] width 319 height 71
click at [425, 291] on strong "[US_STATE] Dental Board (IDFPR) State of [US_STATE] Division of Professional Re…" at bounding box center [539, 278] width 319 height 71
click at [419, 292] on strong "[US_STATE] Dental Board (IDFPR) State of [US_STATE] Division of Professional Re…" at bounding box center [539, 278] width 319 height 71
click at [422, 287] on strong "[US_STATE] Dental Board (IDFPR) State of [US_STATE] Division of Professional Re…" at bounding box center [539, 278] width 319 height 71
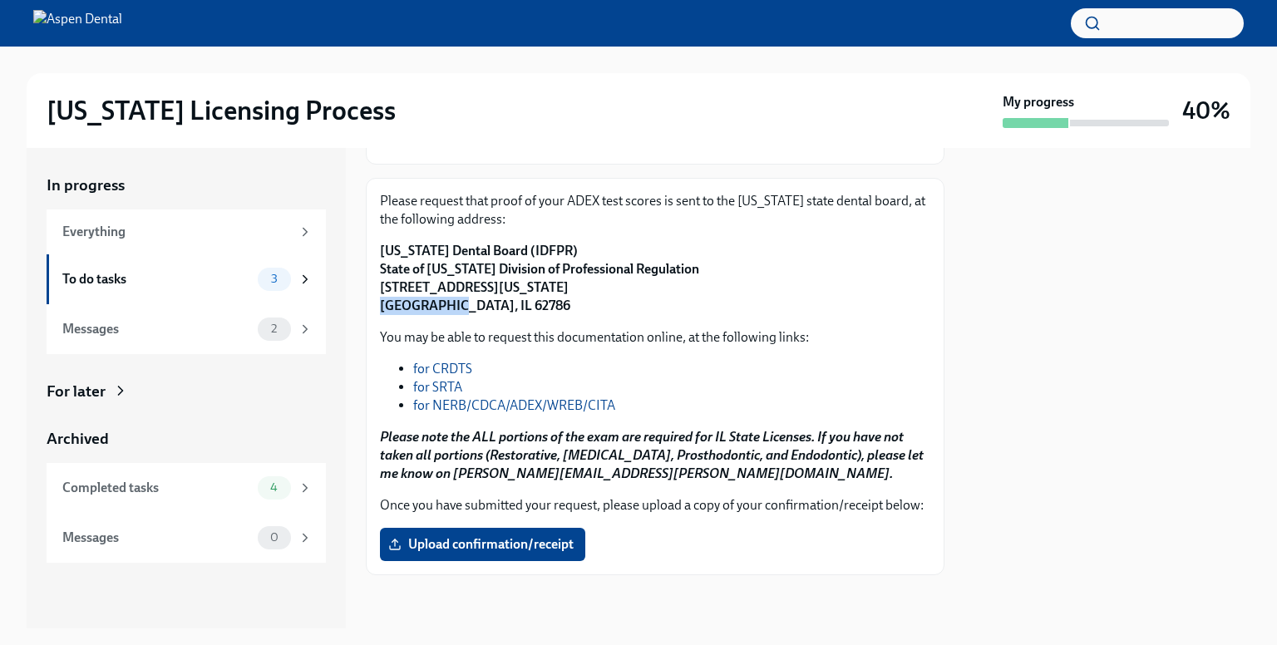
click at [422, 287] on strong "[US_STATE] Dental Board (IDFPR) State of [US_STATE] Division of Professional Re…" at bounding box center [539, 278] width 319 height 71
copy strong "[GEOGRAPHIC_DATA]"
click at [488, 283] on strong "[US_STATE] Dental Board (IDFPR) State of [US_STATE] Division of Professional Re…" at bounding box center [539, 278] width 319 height 71
copy strong "62786"
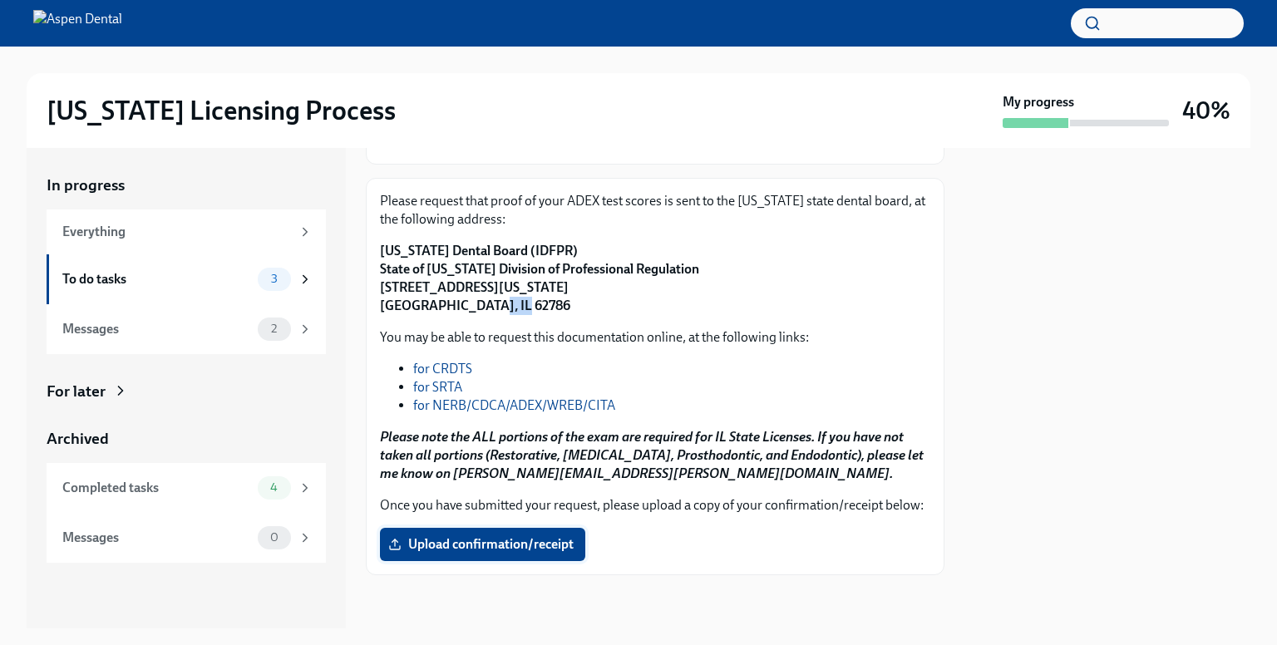
click at [526, 542] on span "Upload confirmation/receipt" at bounding box center [482, 544] width 182 height 17
click at [0, 0] on input "Upload confirmation/receipt" at bounding box center [0, 0] width 0 height 0
click at [174, 280] on div "To do tasks" at bounding box center [156, 279] width 189 height 18
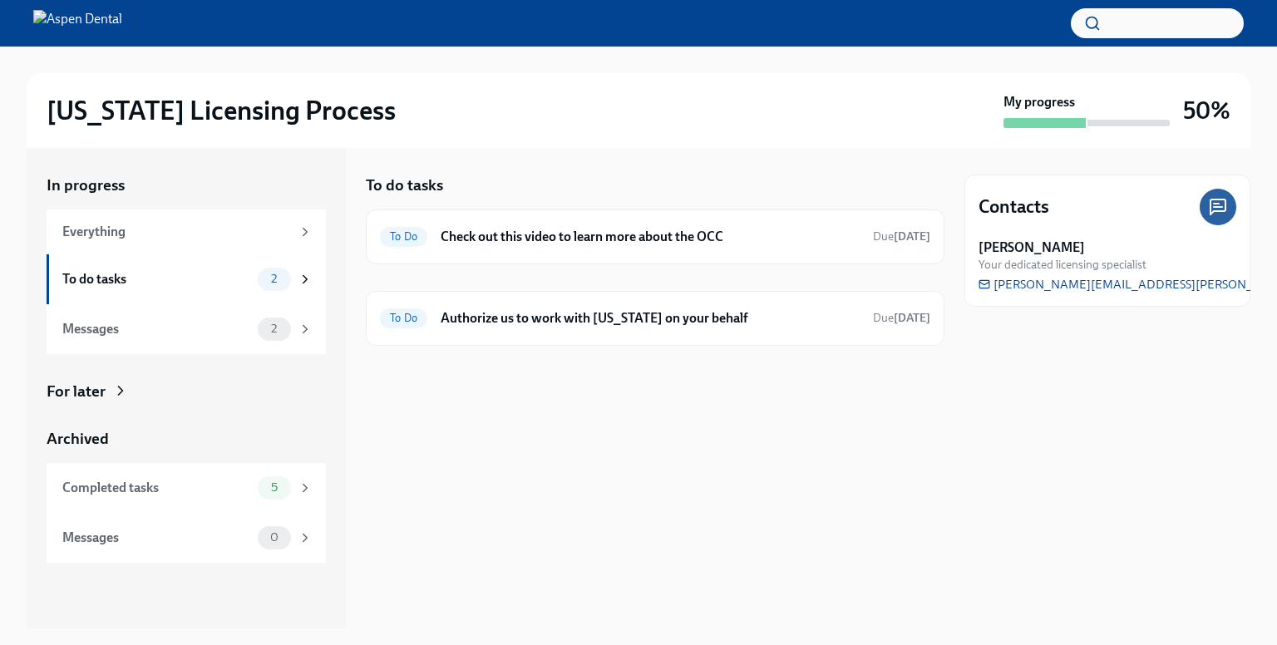
click at [174, 280] on div "To do tasks" at bounding box center [156, 279] width 189 height 18
click at [477, 234] on h6 "Check out this video to learn more about the OCC" at bounding box center [649, 237] width 419 height 18
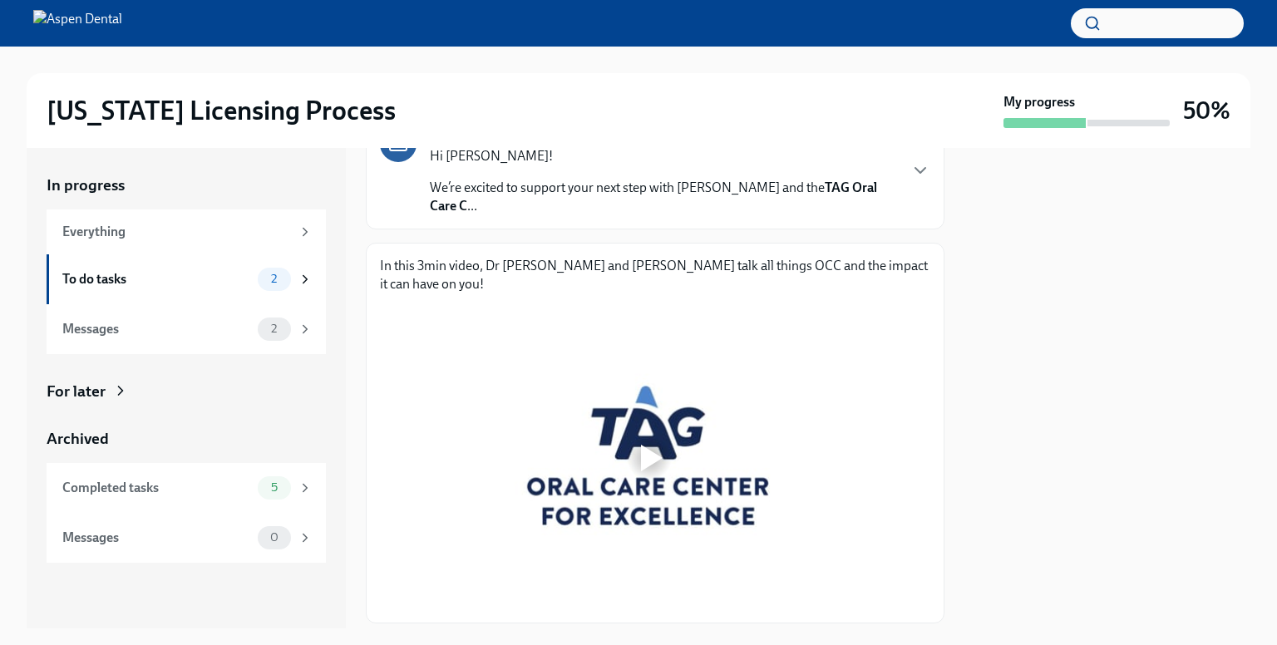
scroll to position [216, 0]
